Goal: Information Seeking & Learning: Learn about a topic

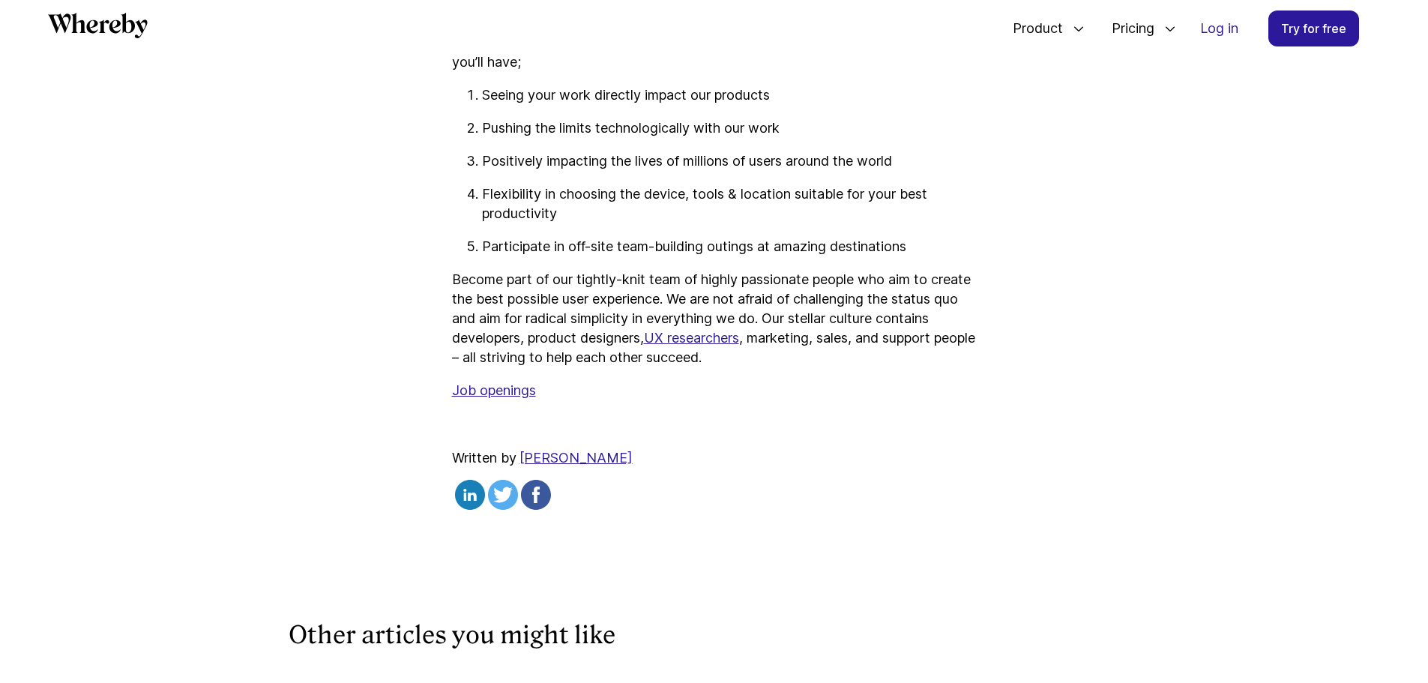
scroll to position [2445, 0]
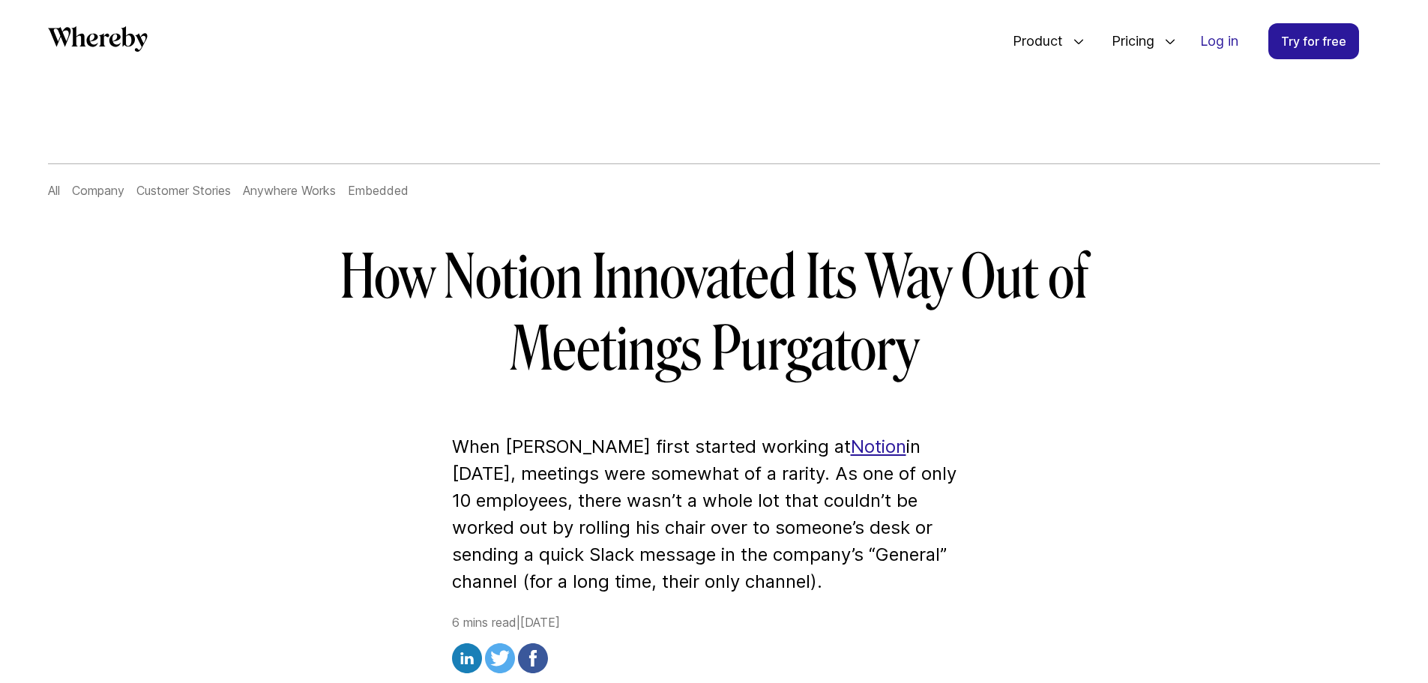
scroll to position [72, 0]
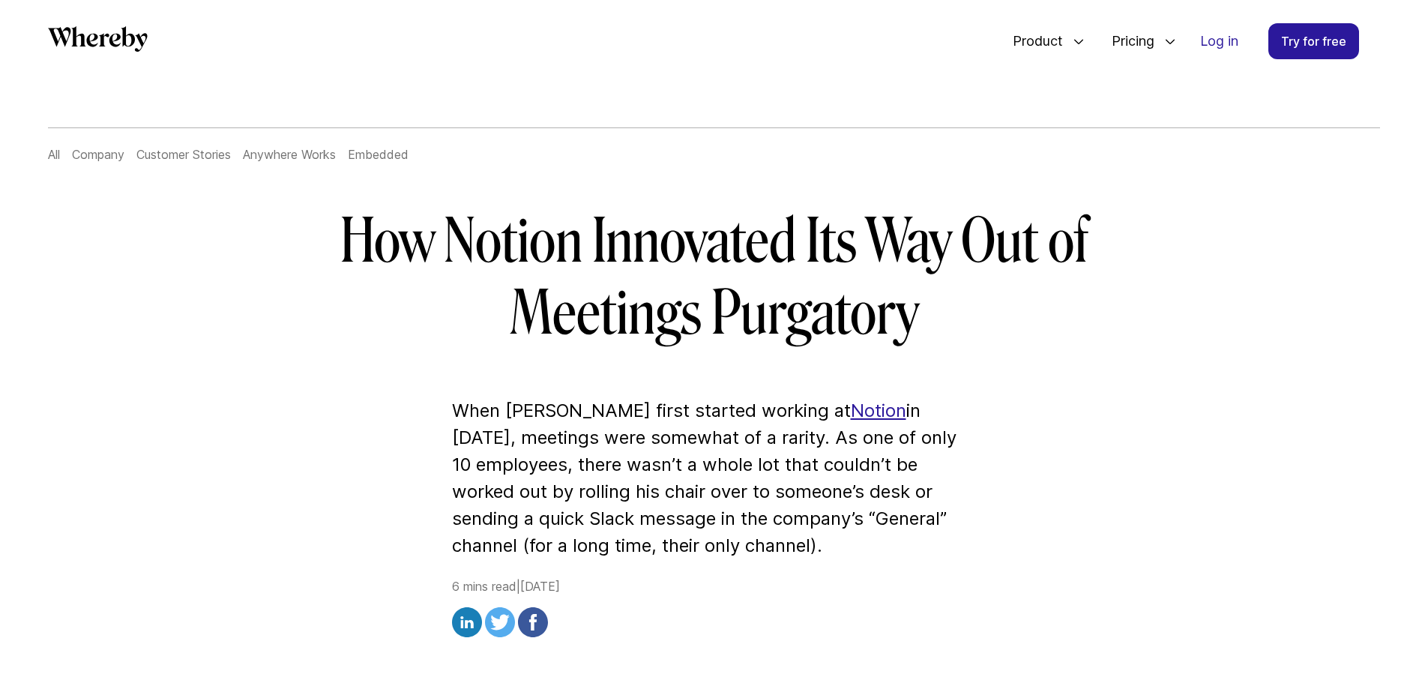
click at [854, 412] on link "Notion" at bounding box center [878, 411] width 55 height 22
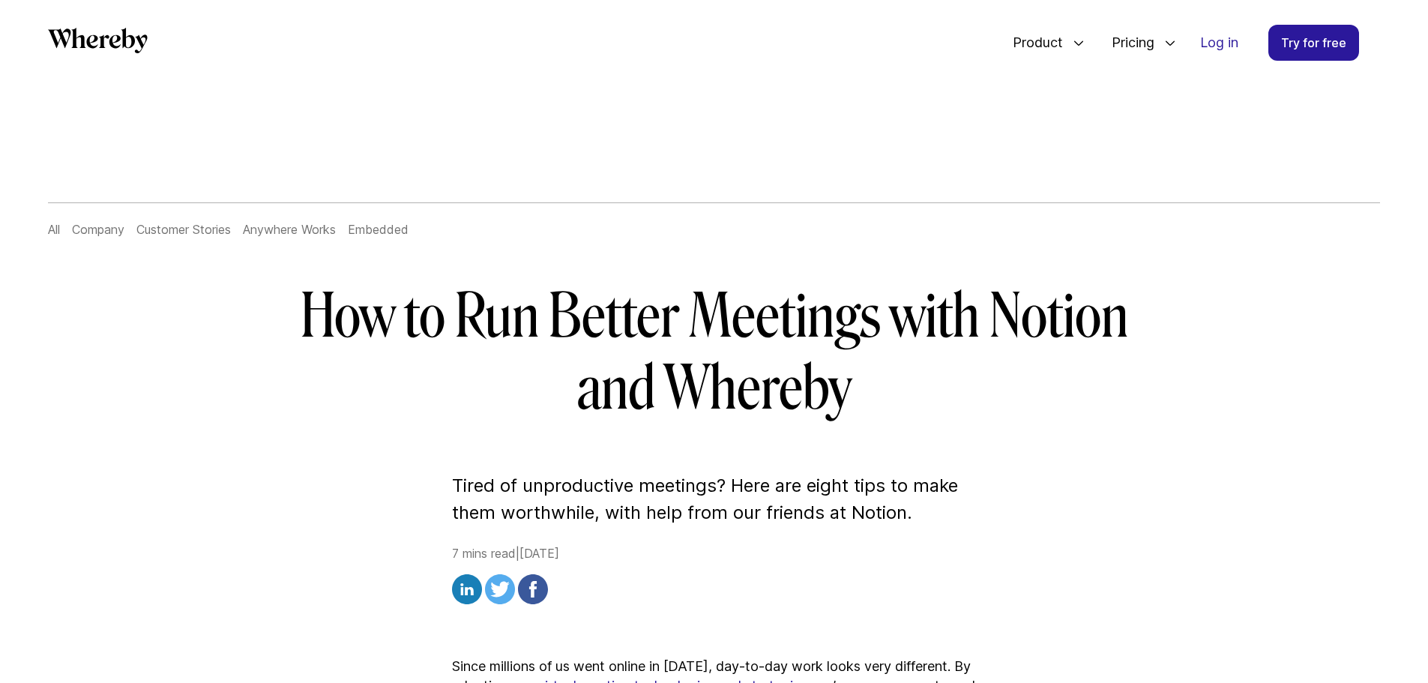
click at [102, 36] on icon "Whereby" at bounding box center [104, 40] width 10 height 13
